Goal: Go to known website: Access a specific website the user already knows

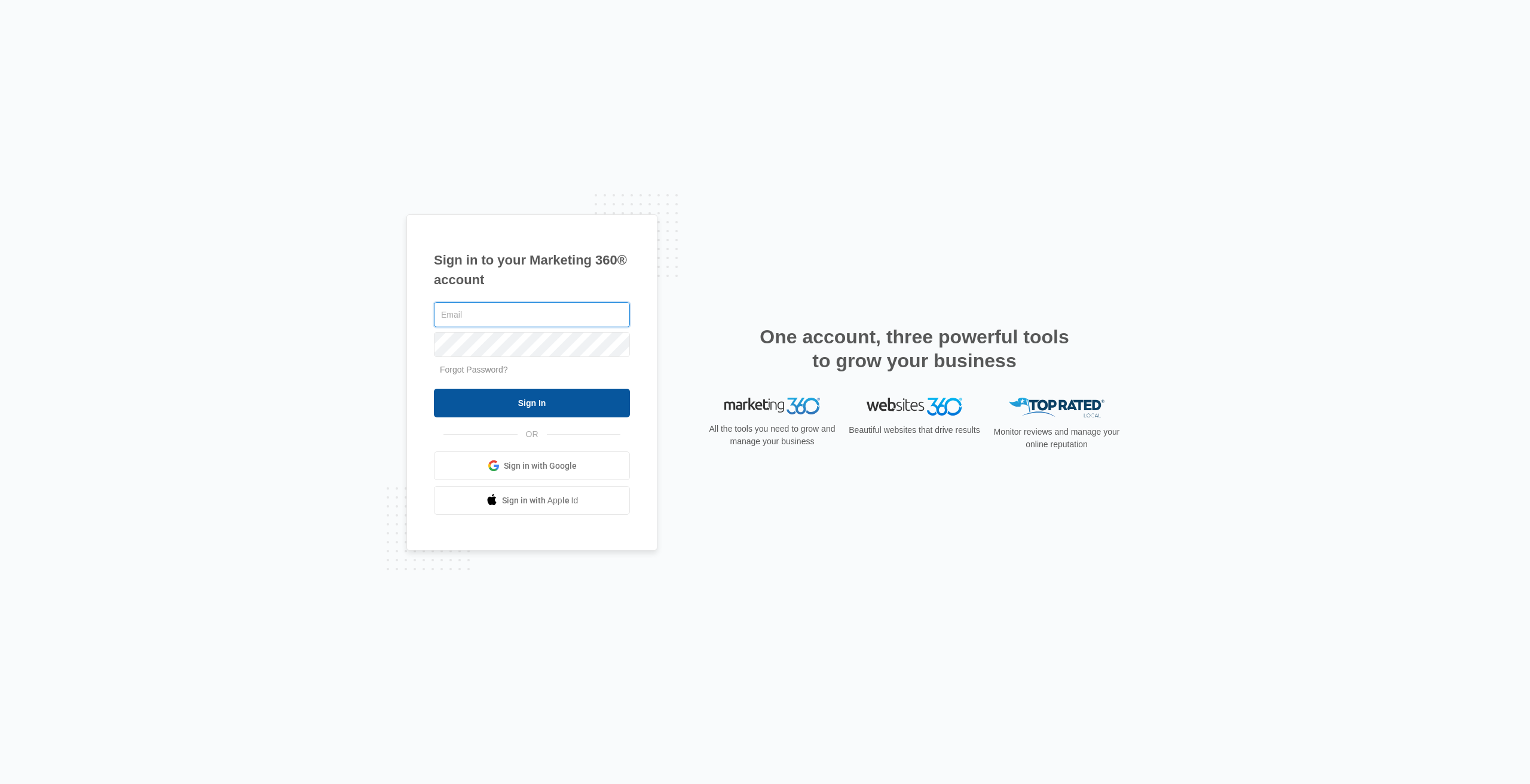
type input "[EMAIL_ADDRESS][DOMAIN_NAME]"
click at [532, 398] on input "Sign In" at bounding box center [532, 403] width 196 height 29
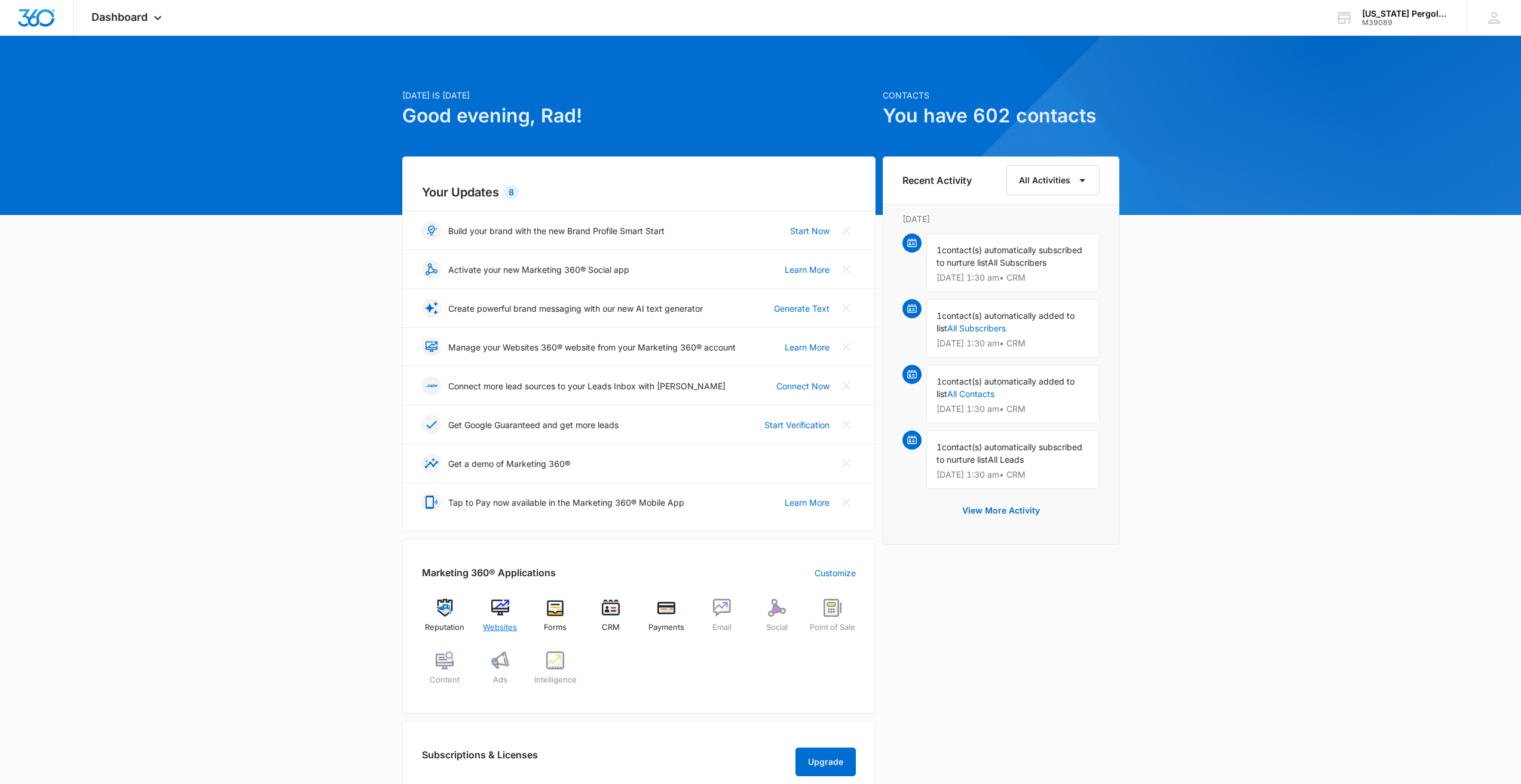
click at [502, 605] on img at bounding box center [500, 607] width 18 height 18
